Goal: Complete application form

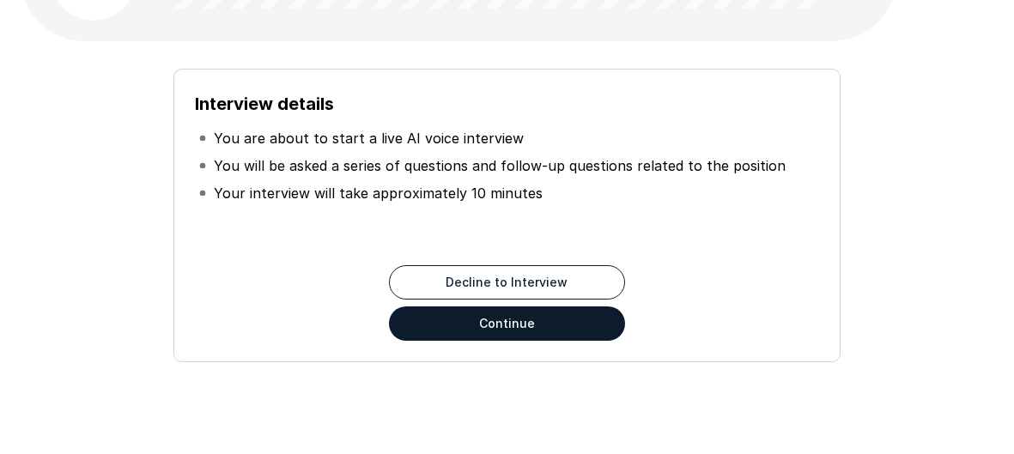
scroll to position [154, 0]
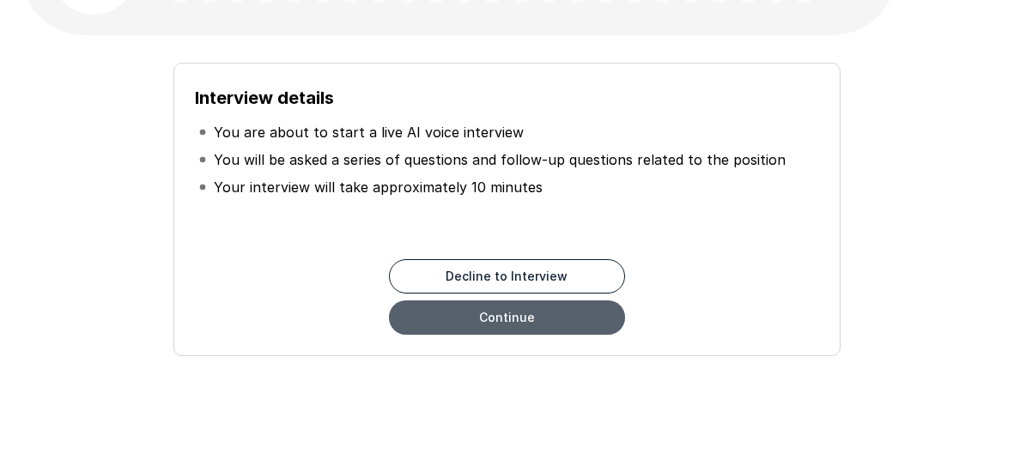
click at [527, 326] on button "Continue" at bounding box center [507, 318] width 236 height 34
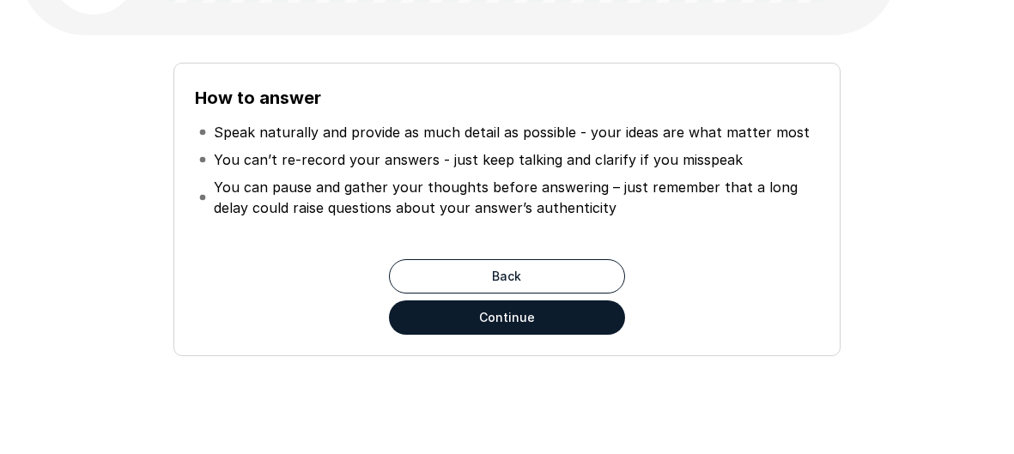
click at [527, 326] on button "Continue" at bounding box center [507, 318] width 236 height 34
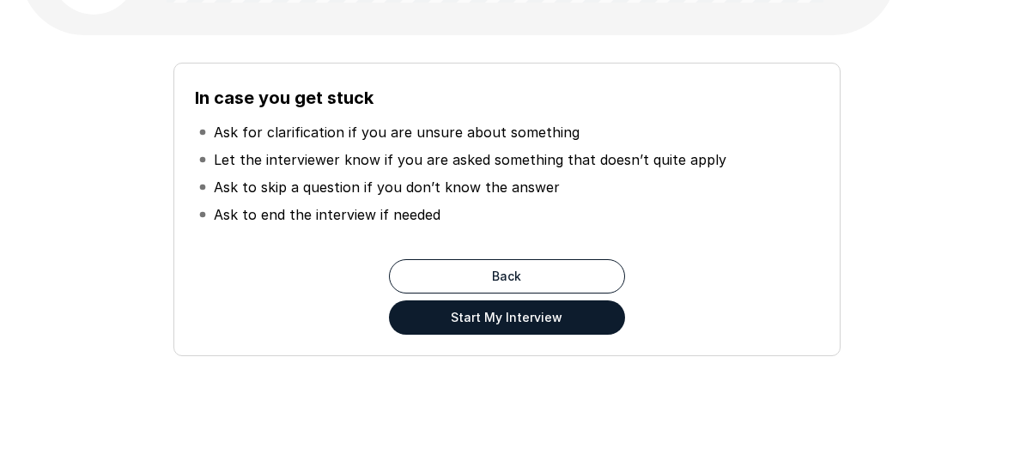
click at [527, 326] on button "Start My Interview" at bounding box center [507, 318] width 236 height 34
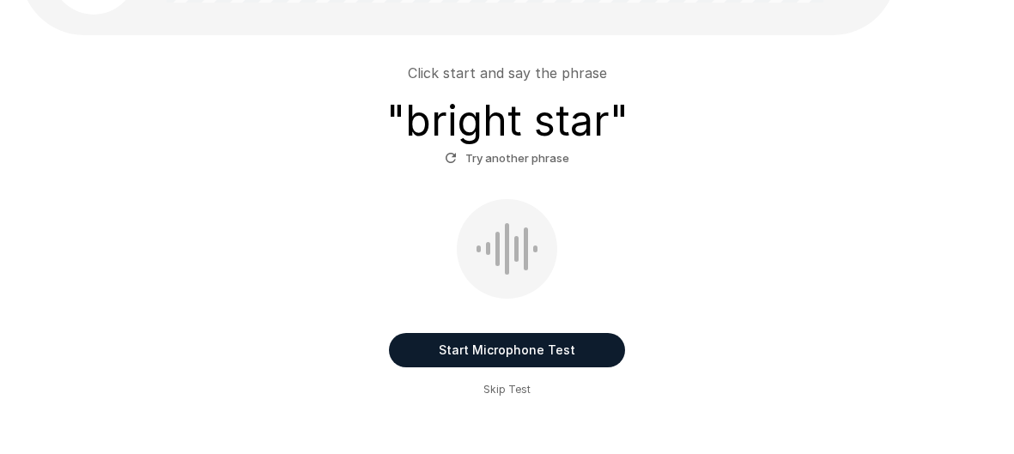
click at [502, 346] on button "Start Microphone Test" at bounding box center [507, 350] width 236 height 34
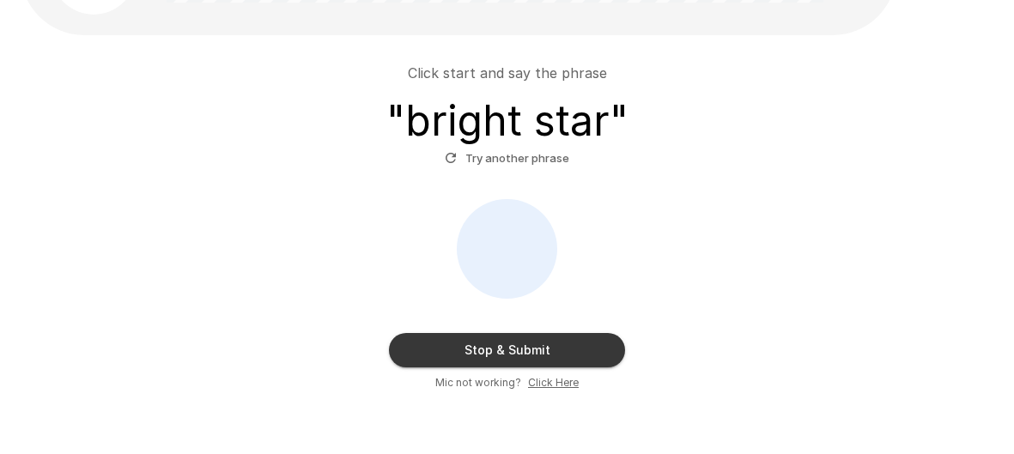
click at [502, 346] on button "Stop & Submit" at bounding box center [507, 350] width 236 height 34
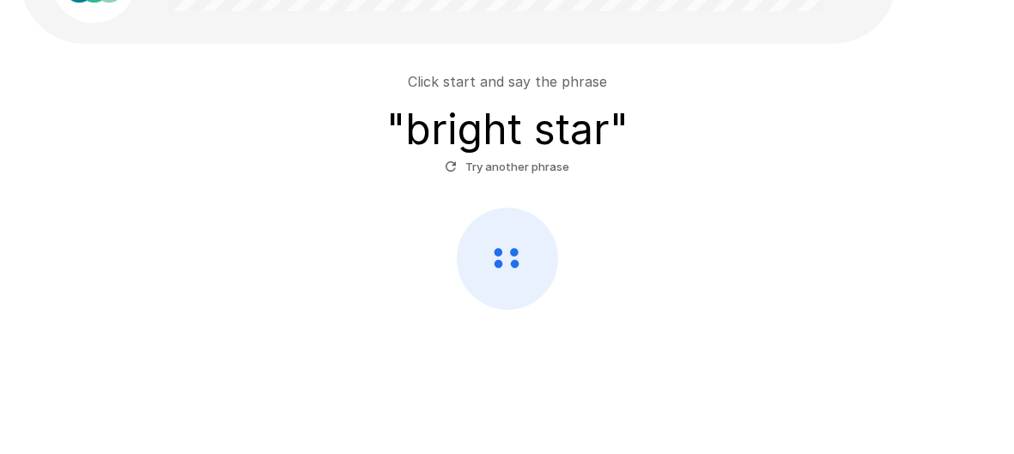
scroll to position [143, 0]
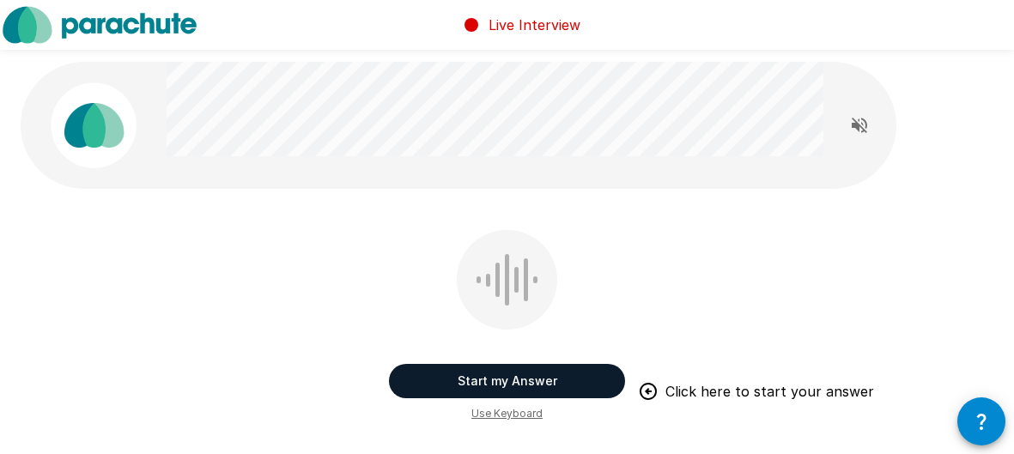
click at [501, 387] on button "Start my Answer" at bounding box center [507, 381] width 236 height 34
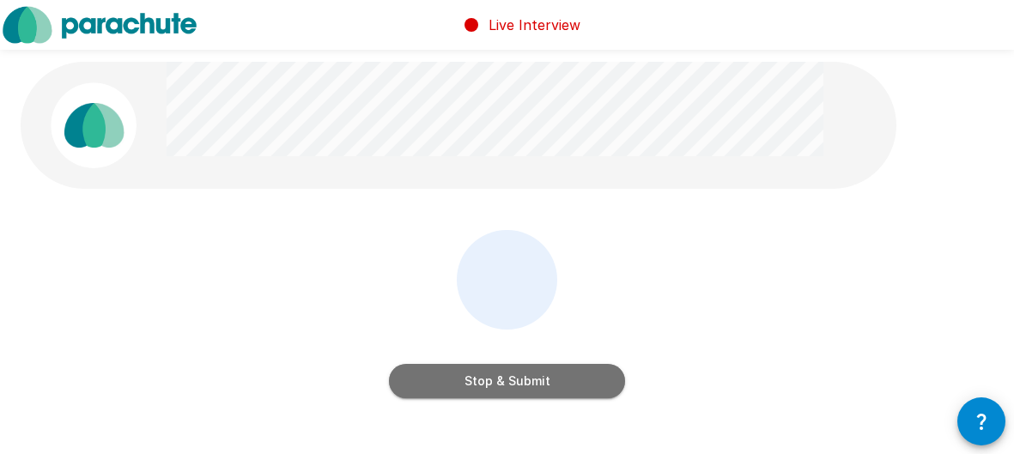
click at [501, 387] on button "Stop & Submit" at bounding box center [507, 381] width 236 height 34
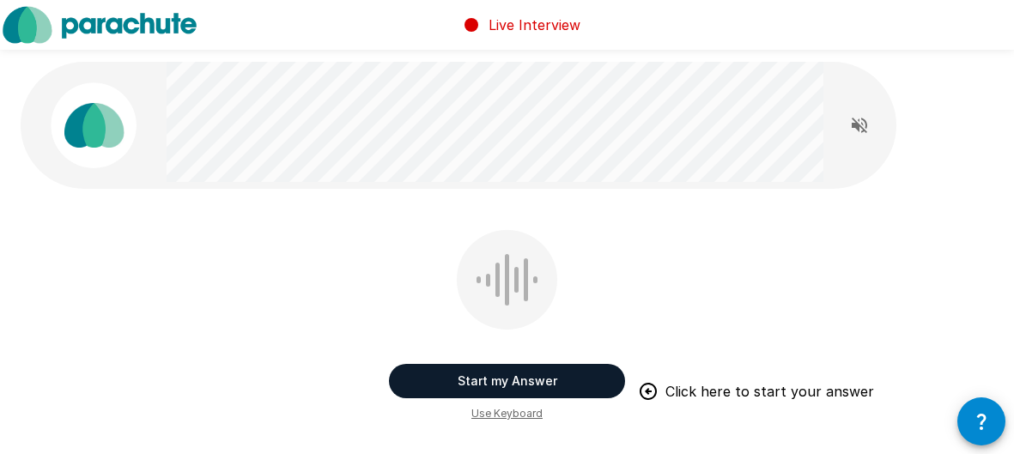
click at [501, 387] on button "Start my Answer" at bounding box center [507, 381] width 236 height 34
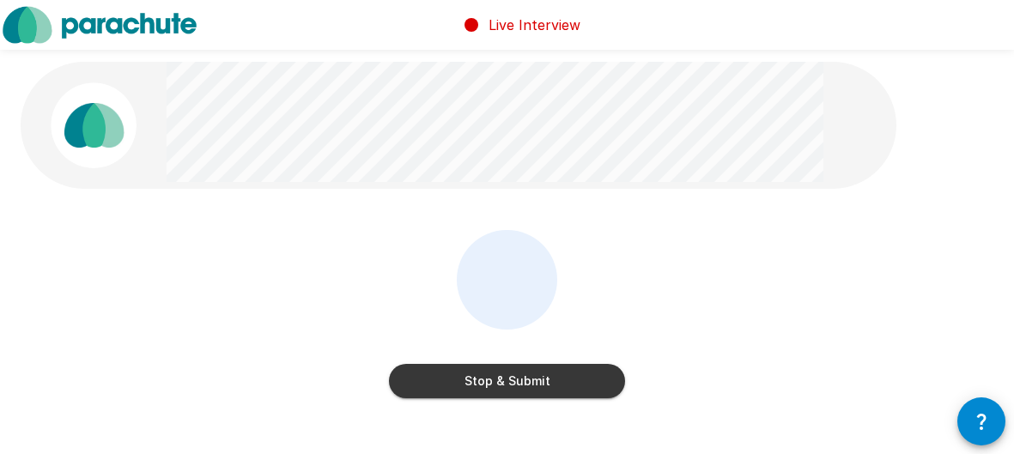
click at [501, 387] on button "Stop & Submit" at bounding box center [507, 381] width 236 height 34
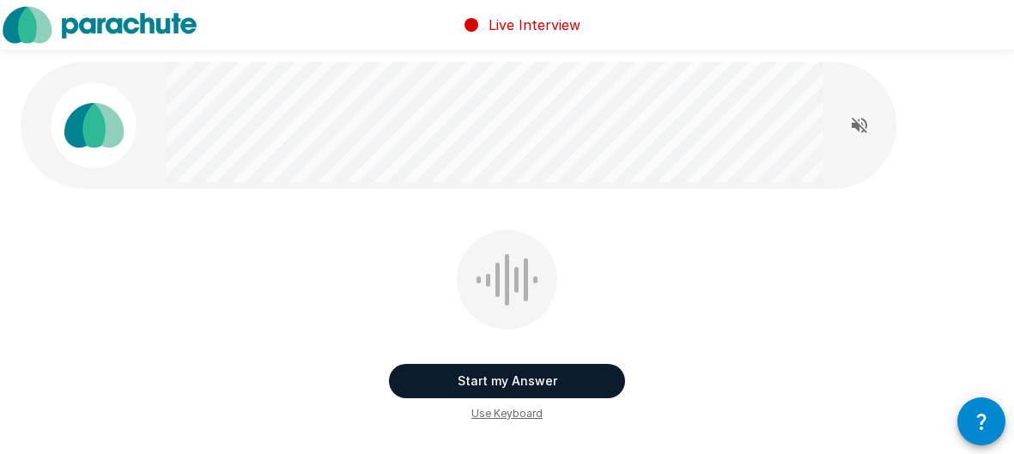
click at [501, 387] on button "Start my Answer" at bounding box center [507, 381] width 236 height 34
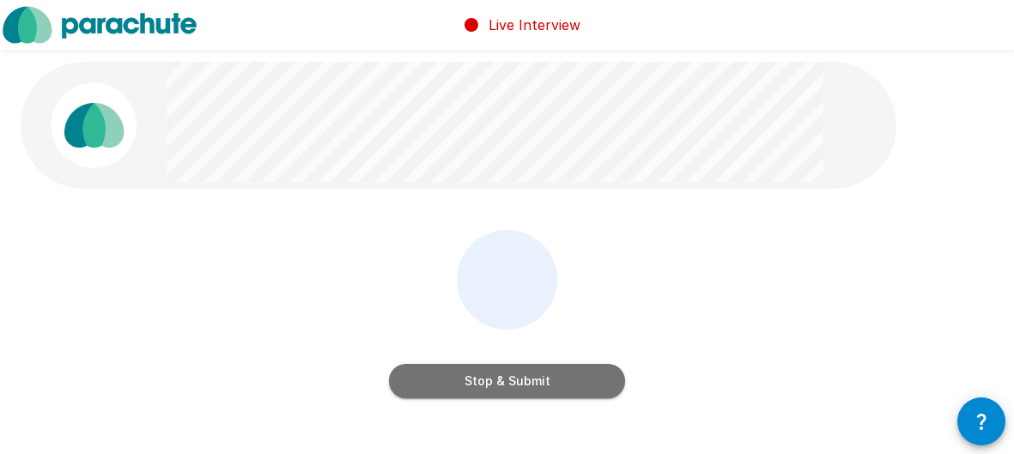
click at [501, 387] on button "Stop & Submit" at bounding box center [507, 381] width 236 height 34
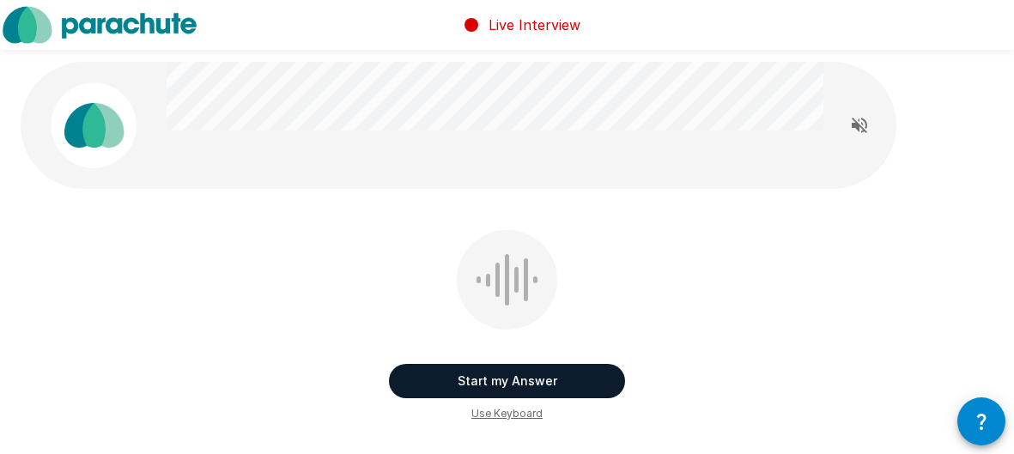
click at [528, 376] on button "Start my Answer" at bounding box center [507, 381] width 236 height 34
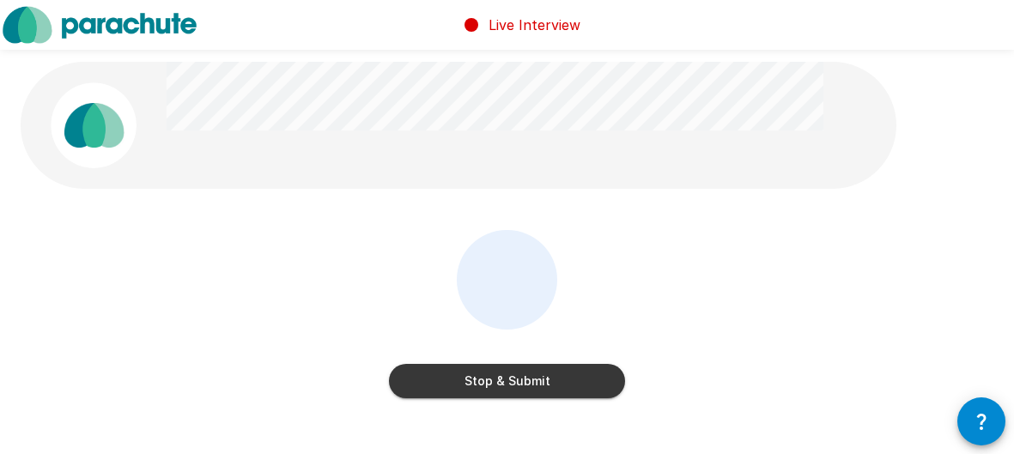
click at [528, 376] on button "Stop & Submit" at bounding box center [507, 381] width 236 height 34
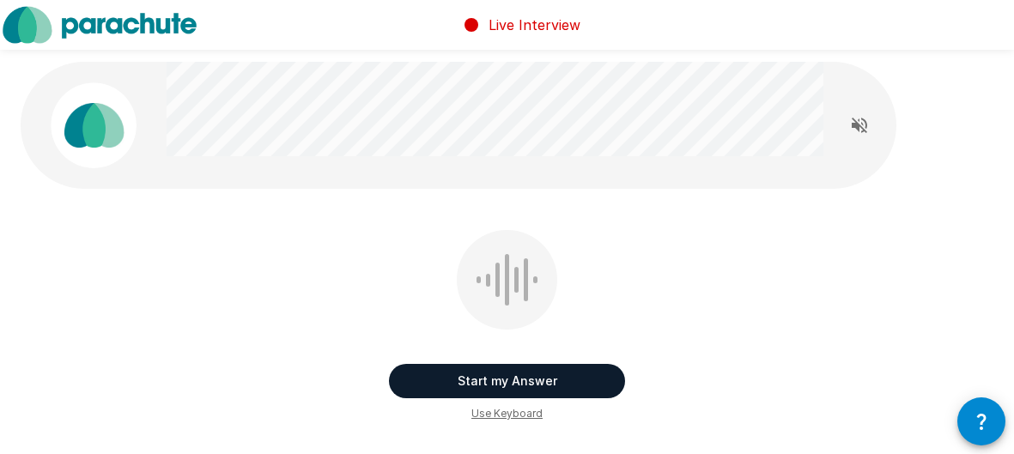
click at [528, 376] on button "Start my Answer" at bounding box center [507, 381] width 236 height 34
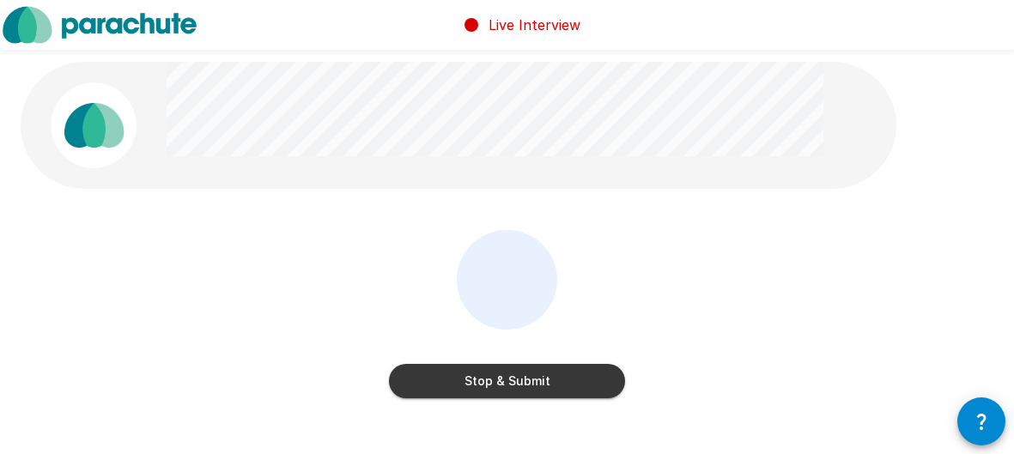
click at [528, 376] on button "Stop & Submit" at bounding box center [507, 381] width 236 height 34
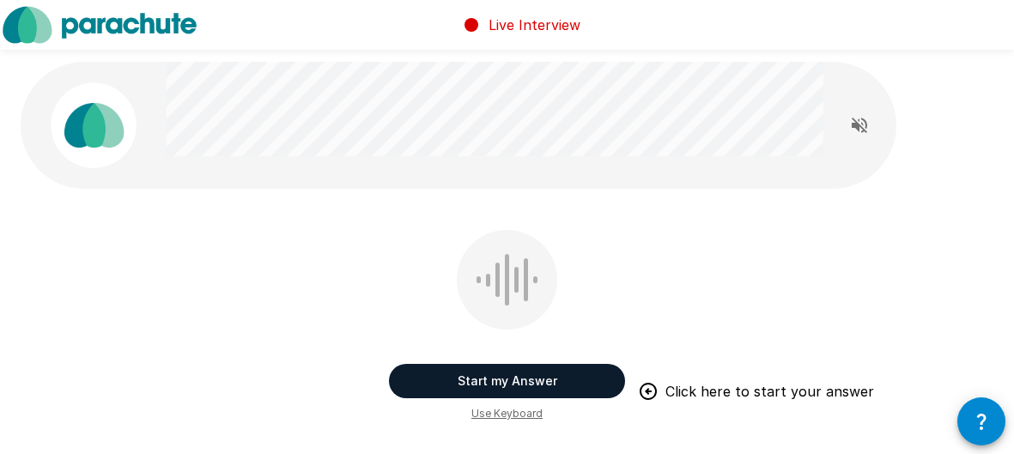
click at [528, 376] on button "Start my Answer" at bounding box center [507, 381] width 236 height 34
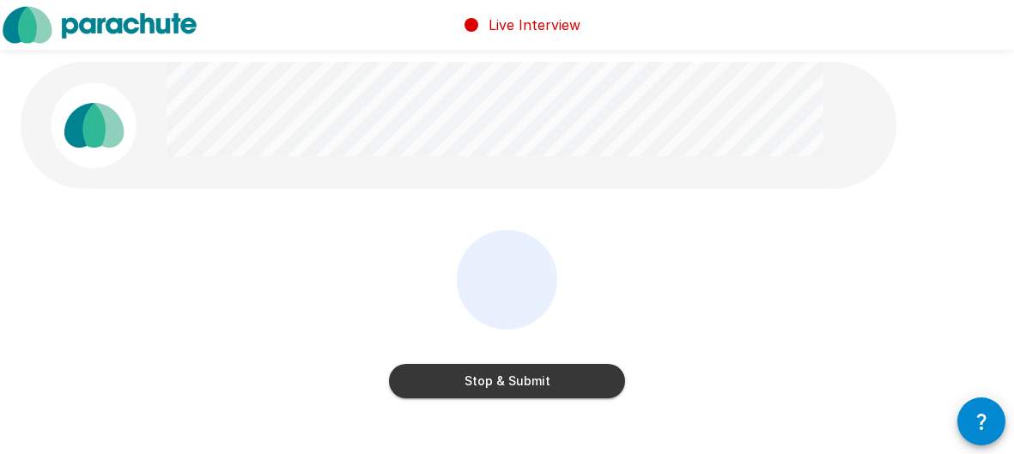
click at [528, 376] on button "Stop & Submit" at bounding box center [507, 381] width 236 height 34
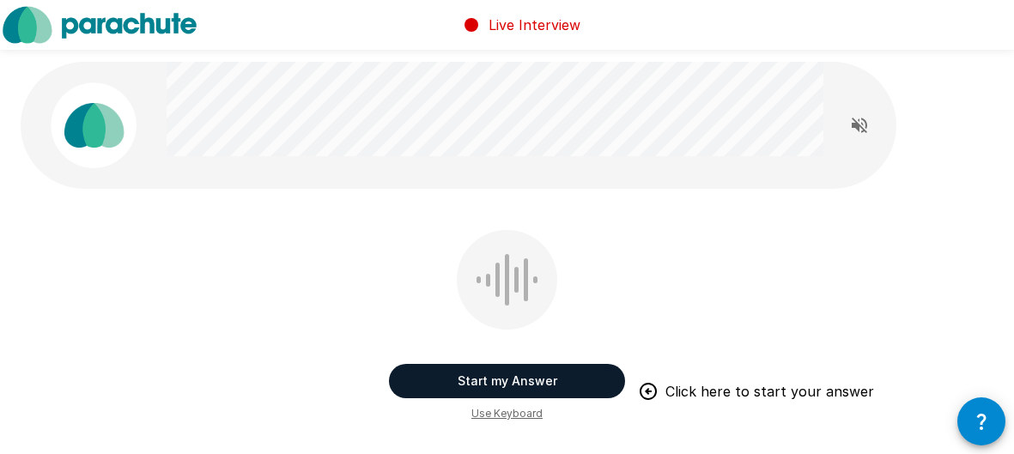
click at [528, 376] on button "Start my Answer" at bounding box center [507, 381] width 236 height 34
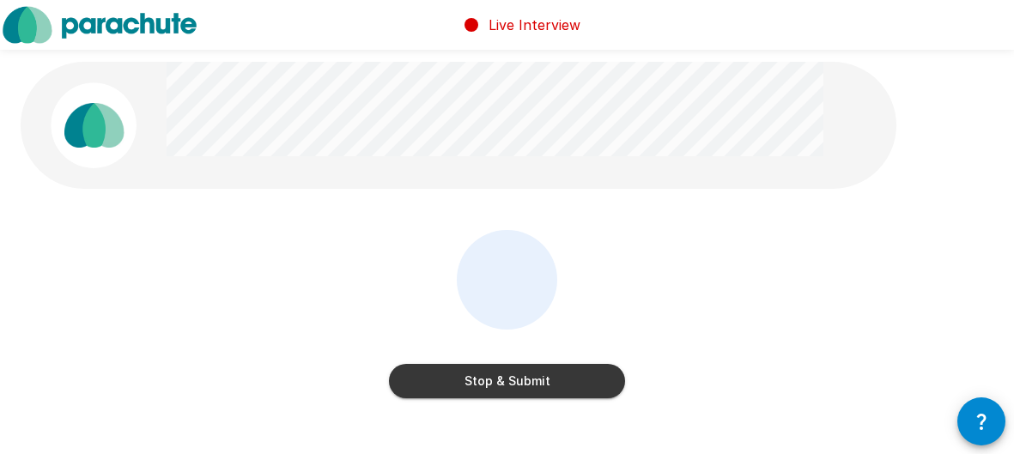
click at [528, 376] on button "Stop & Submit" at bounding box center [507, 381] width 236 height 34
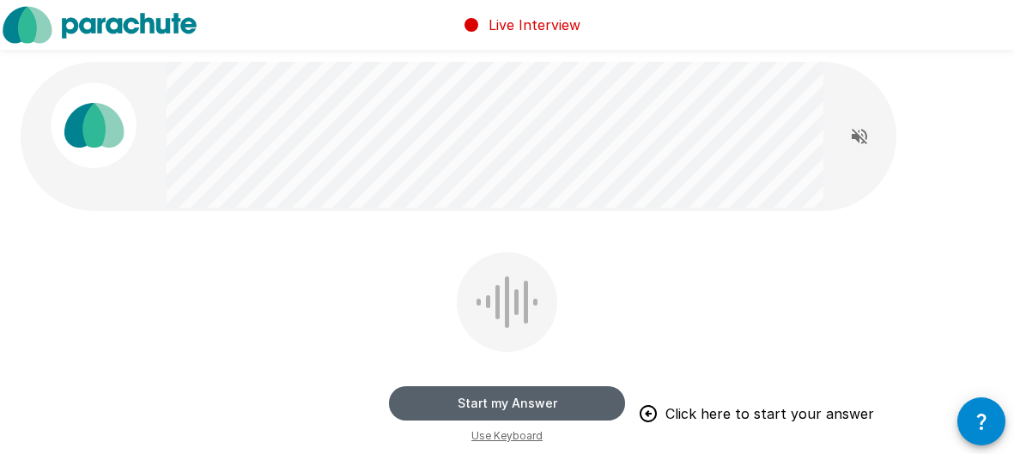
click at [531, 403] on button "Start my Answer" at bounding box center [507, 404] width 236 height 34
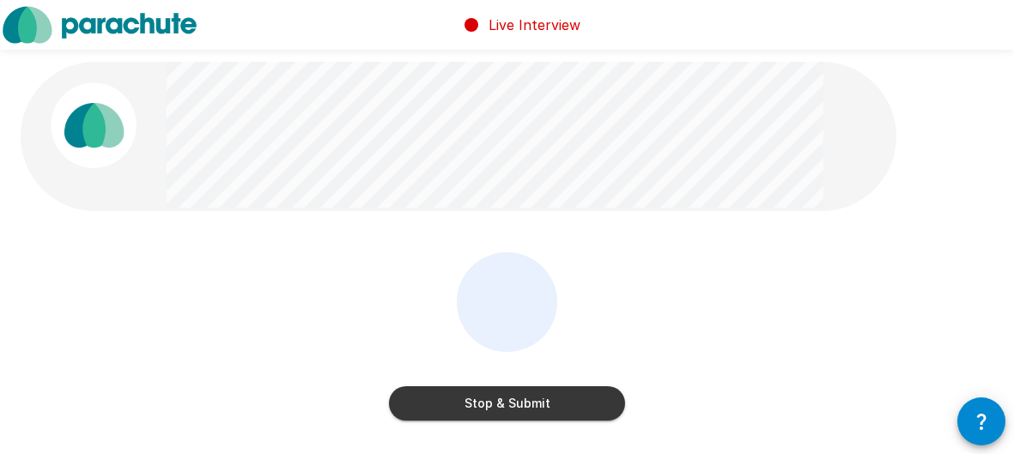
click at [531, 403] on button "Stop & Submit" at bounding box center [507, 404] width 236 height 34
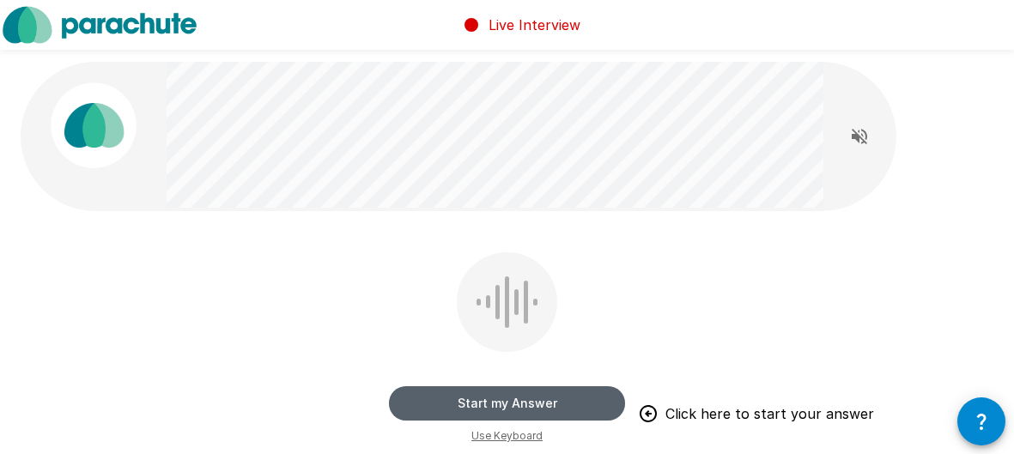
click at [531, 403] on button "Start my Answer" at bounding box center [507, 404] width 236 height 34
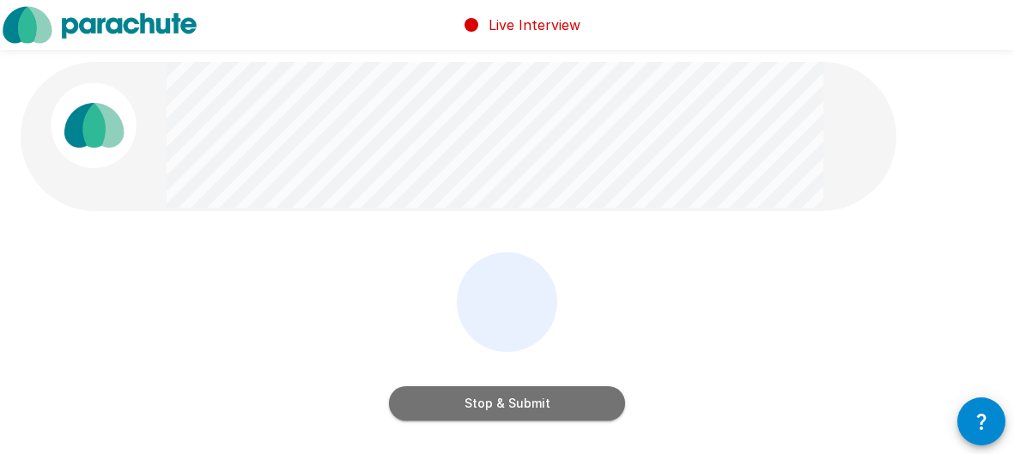
click at [531, 403] on button "Stop & Submit" at bounding box center [507, 404] width 236 height 34
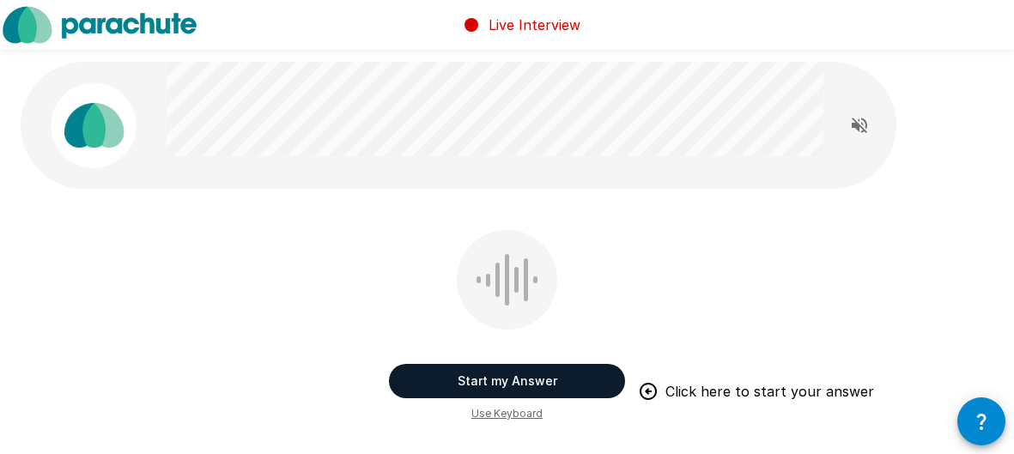
click at [554, 378] on button "Start my Answer" at bounding box center [507, 381] width 236 height 34
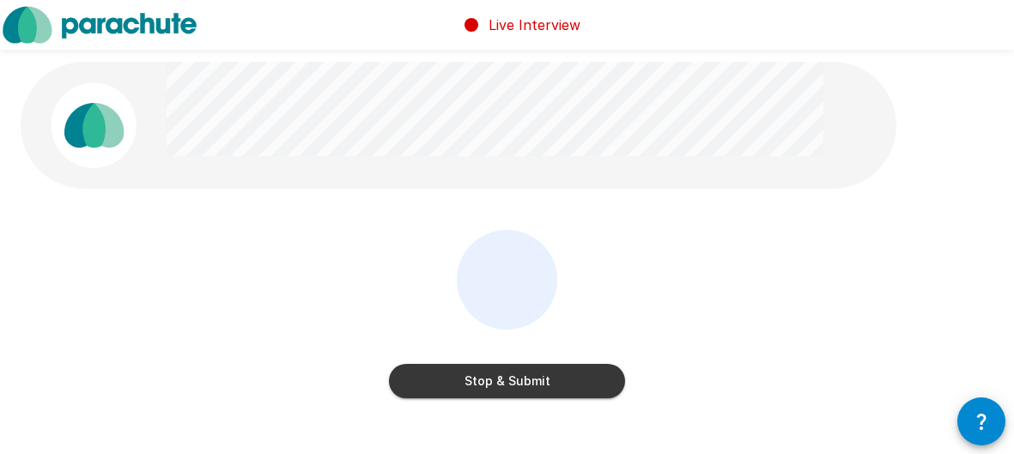
click at [554, 378] on button "Stop & Submit" at bounding box center [507, 381] width 236 height 34
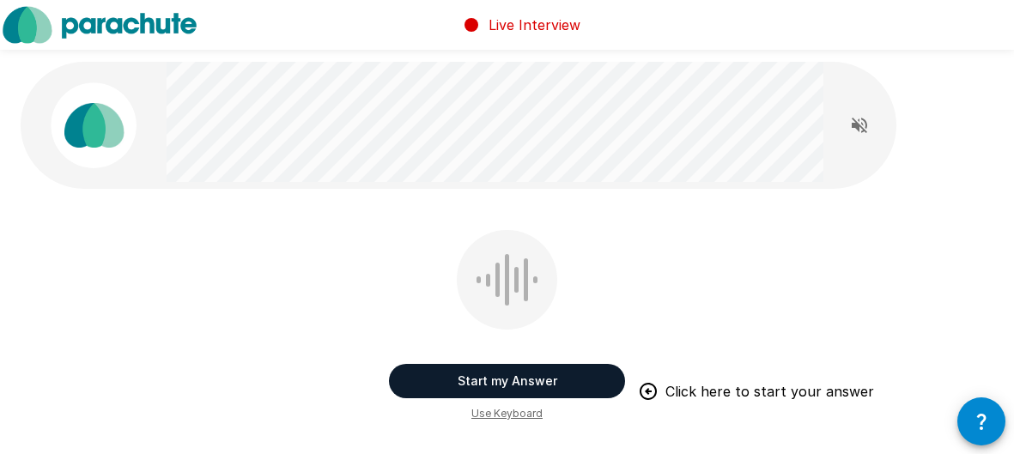
click at [554, 378] on button "Start my Answer" at bounding box center [507, 381] width 236 height 34
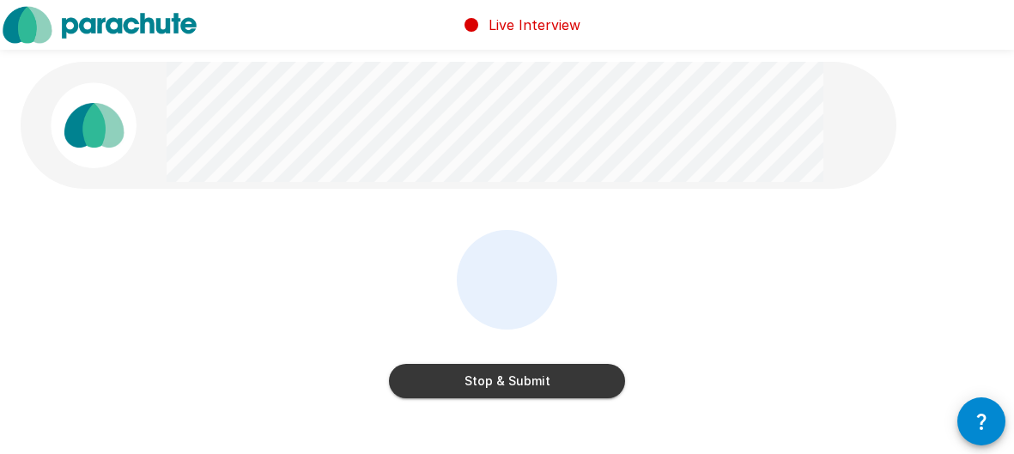
click at [554, 378] on button "Stop & Submit" at bounding box center [507, 381] width 236 height 34
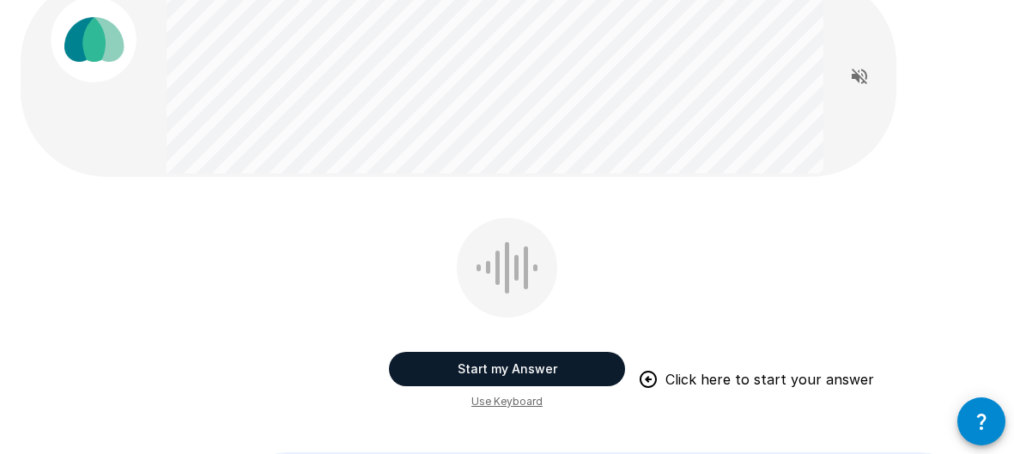
scroll to position [91, 0]
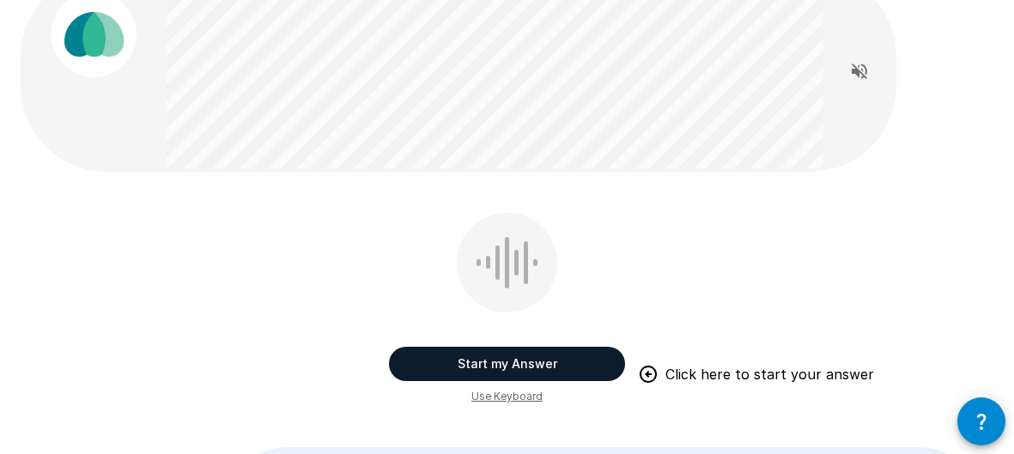
click at [557, 357] on button "Start my Answer" at bounding box center [507, 364] width 236 height 34
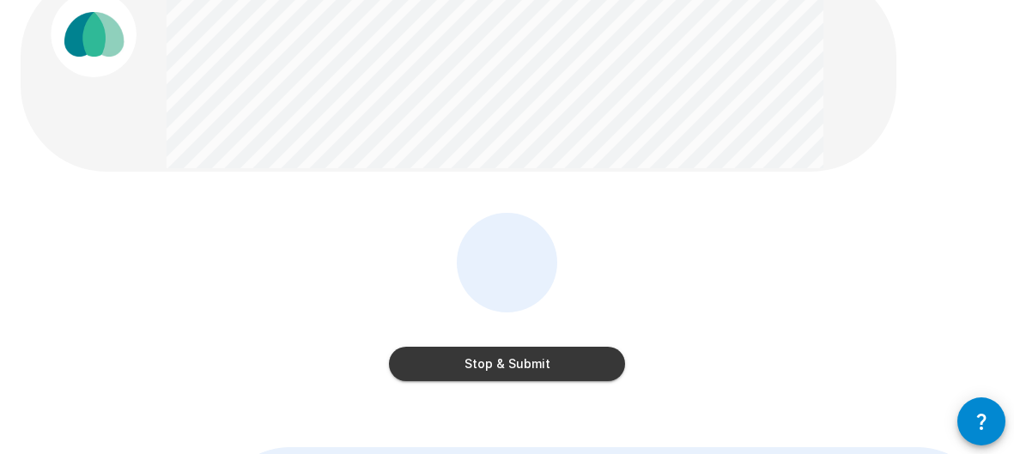
click at [557, 357] on button "Stop & Submit" at bounding box center [507, 364] width 236 height 34
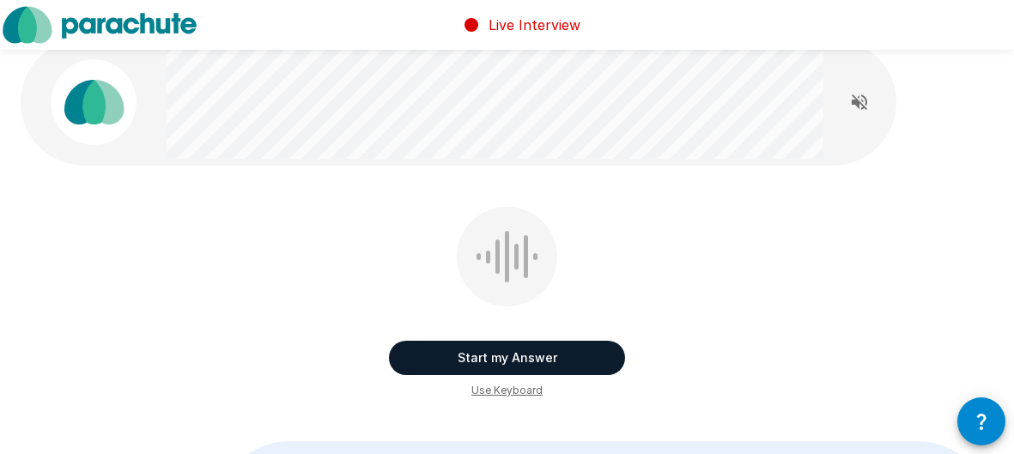
scroll to position [0, 0]
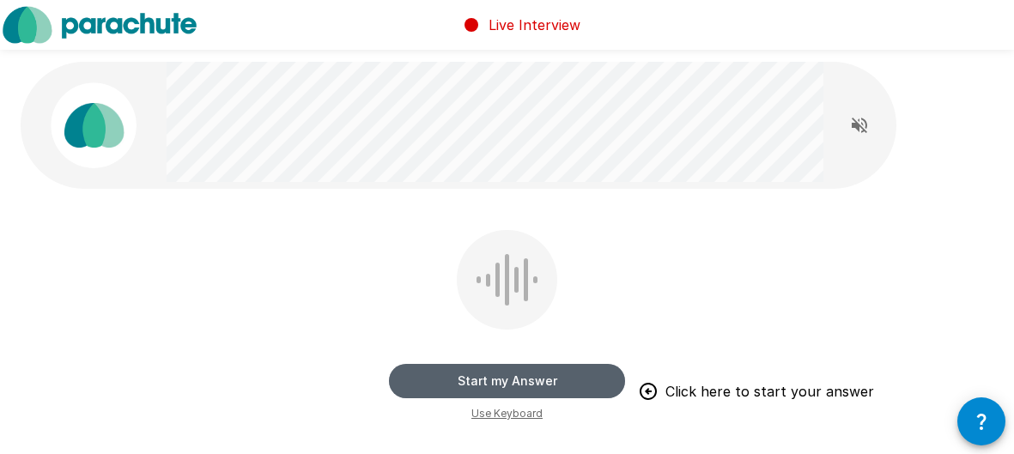
click at [459, 392] on button "Start my Answer" at bounding box center [507, 381] width 236 height 34
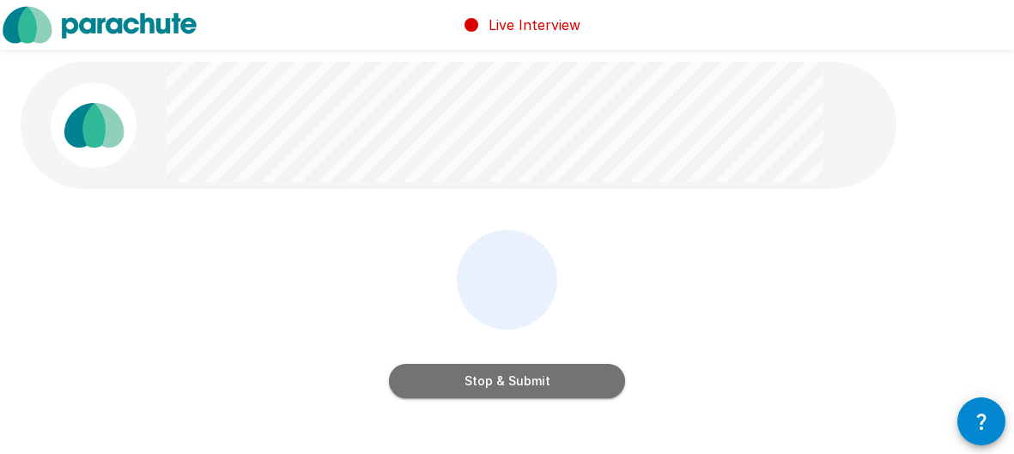
click at [459, 392] on button "Stop & Submit" at bounding box center [507, 381] width 236 height 34
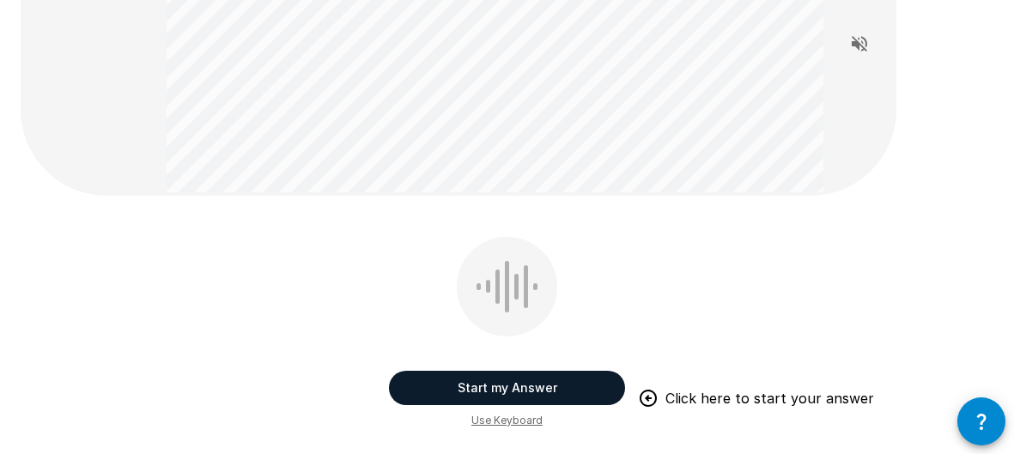
scroll to position [171, 0]
click at [474, 381] on button "Start my Answer" at bounding box center [507, 387] width 236 height 34
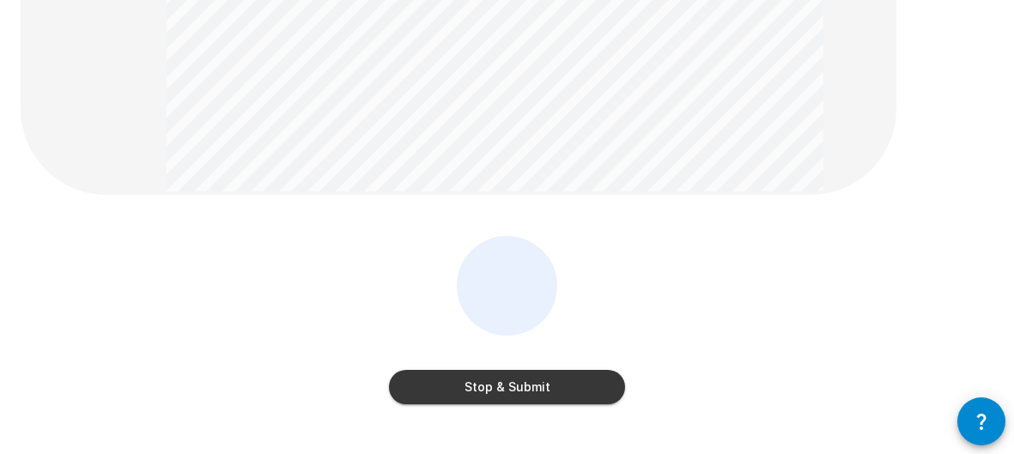
click at [474, 381] on button "Stop & Submit" at bounding box center [507, 387] width 236 height 34
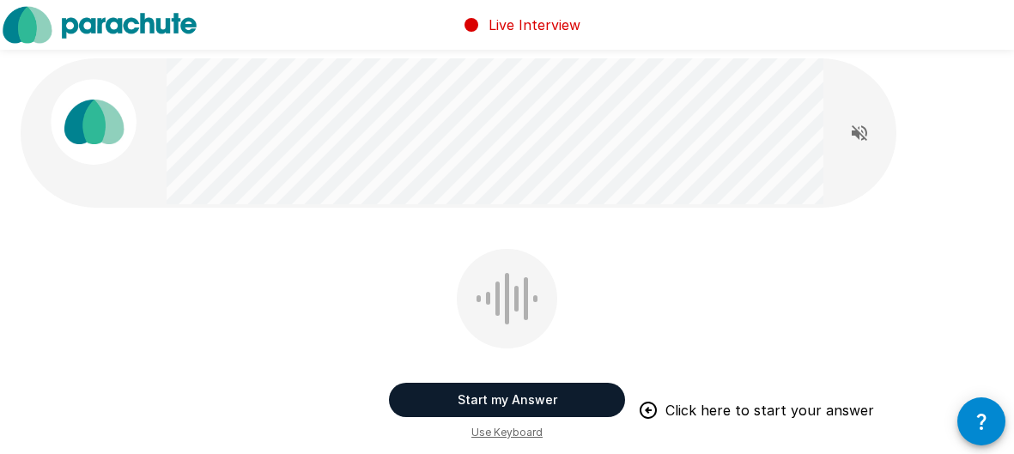
scroll to position [0, 0]
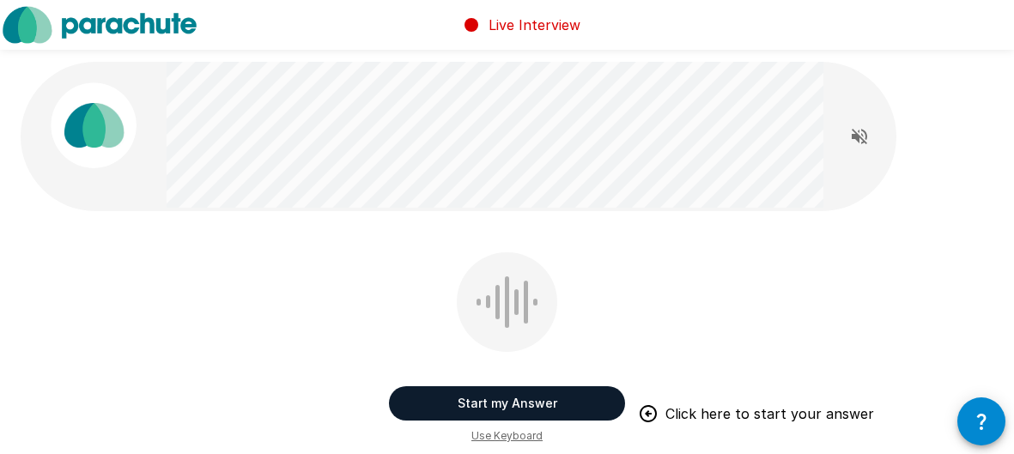
click at [464, 410] on button "Start my Answer" at bounding box center [507, 404] width 236 height 34
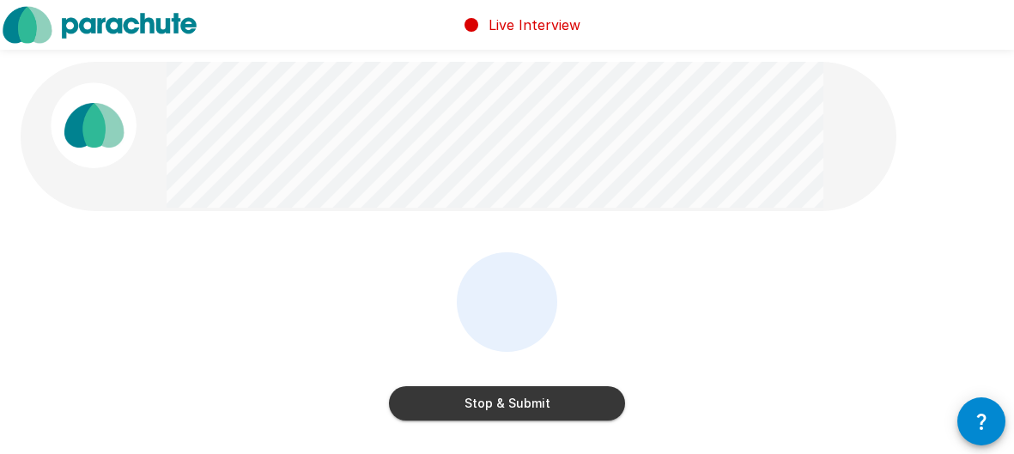
click at [464, 410] on button "Stop & Submit" at bounding box center [507, 404] width 236 height 34
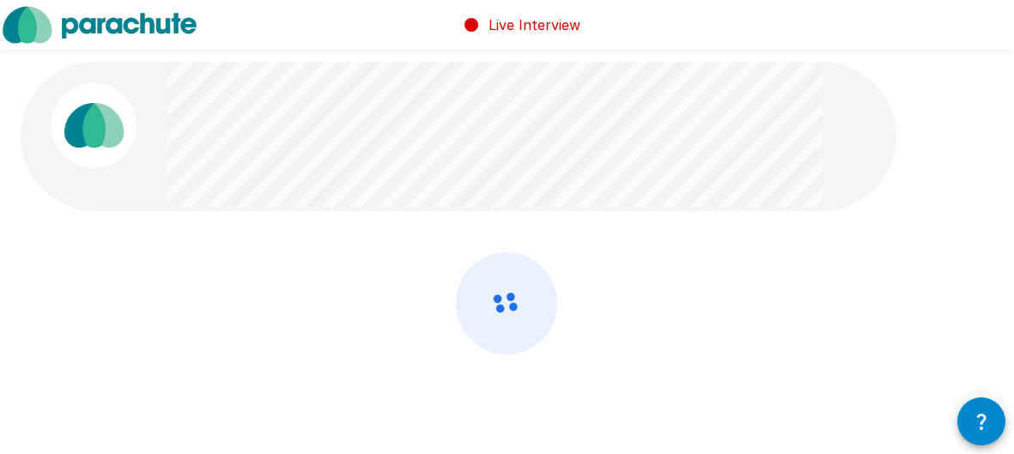
click at [680, 350] on div at bounding box center [507, 349] width 973 height 193
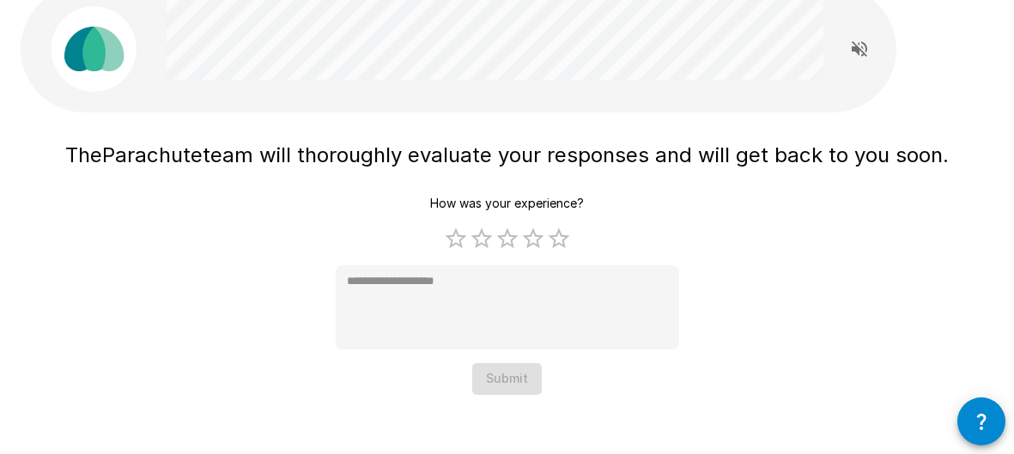
scroll to position [78, 0]
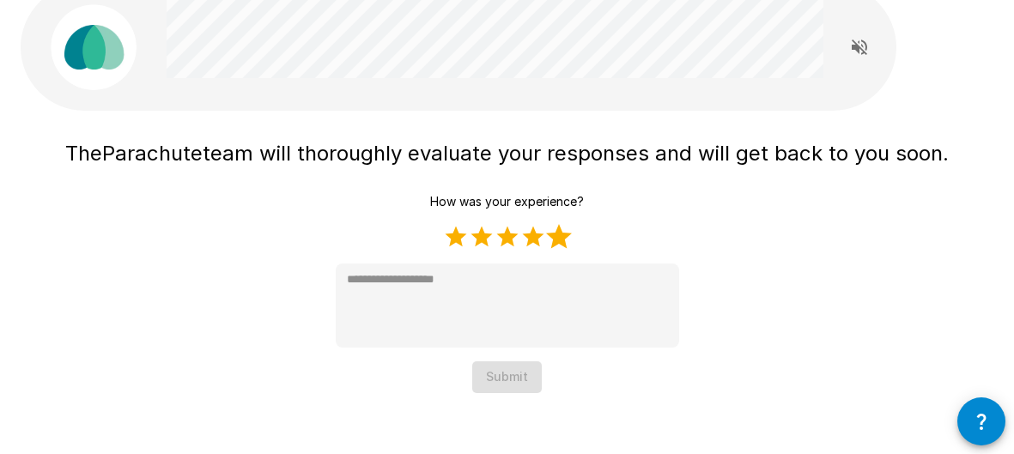
click at [558, 235] on label "5 Stars" at bounding box center [559, 237] width 26 height 26
type textarea "*"
click at [527, 374] on button "Submit" at bounding box center [507, 378] width 70 height 32
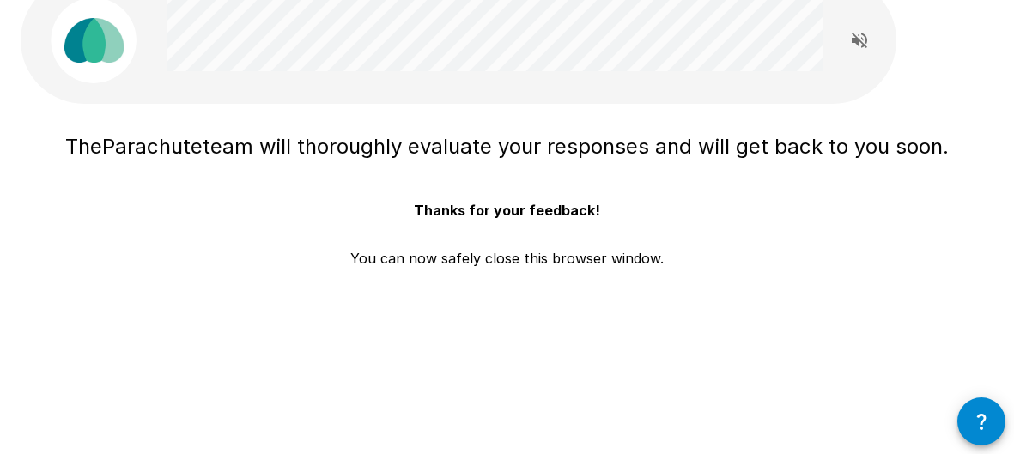
scroll to position [0, 0]
